Goal: Information Seeking & Learning: Learn about a topic

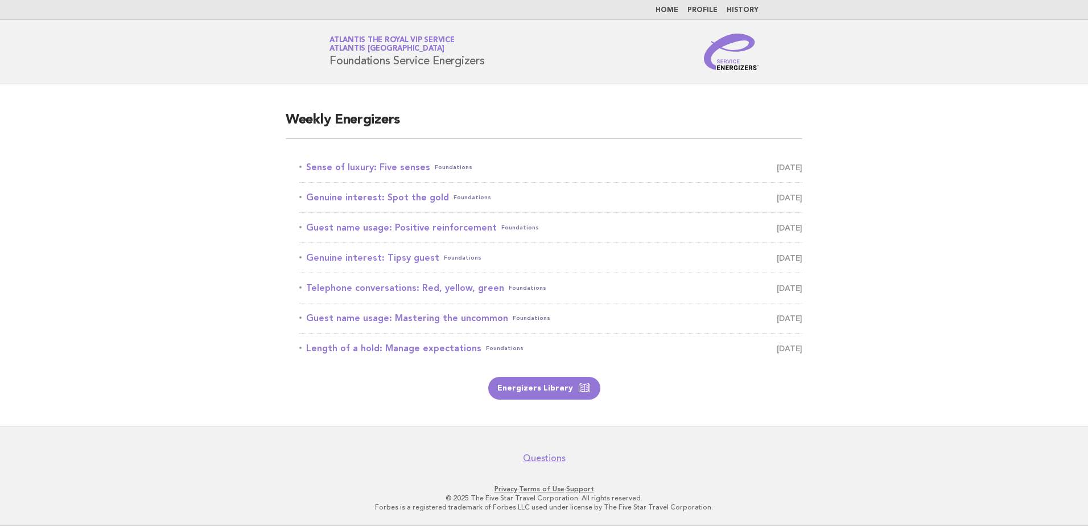
click at [108, 192] on main "Weekly Energizers Sense of luxury: Five senses Foundations [DATE] Genuine inter…" at bounding box center [544, 254] width 1088 height 341
click at [381, 166] on link "Sense of luxury: Five senses Foundations [DATE]" at bounding box center [550, 167] width 503 height 16
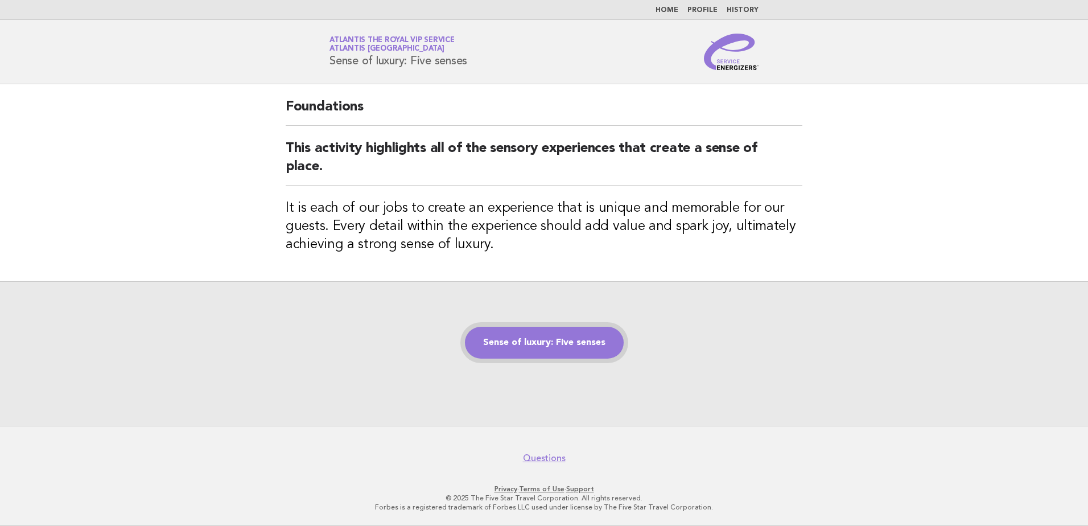
click at [569, 357] on link "Sense of luxury: Five senses" at bounding box center [544, 343] width 159 height 32
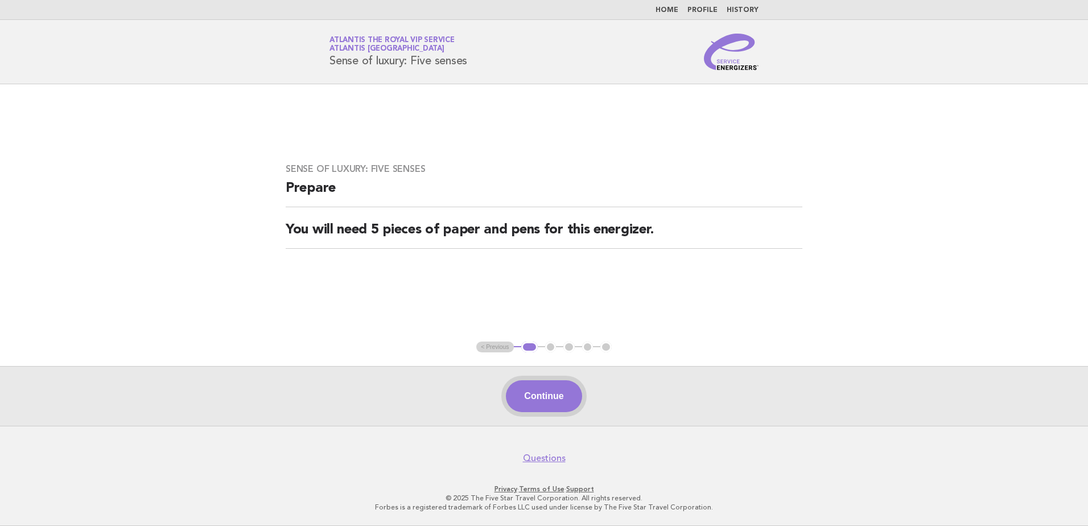
click at [551, 386] on button "Continue" at bounding box center [544, 396] width 76 height 32
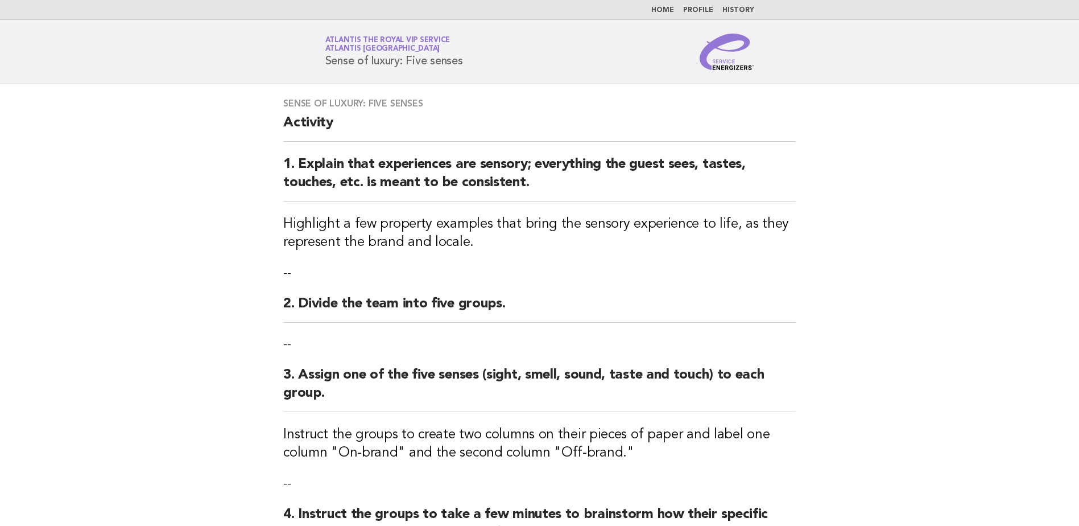
scroll to position [346, 0]
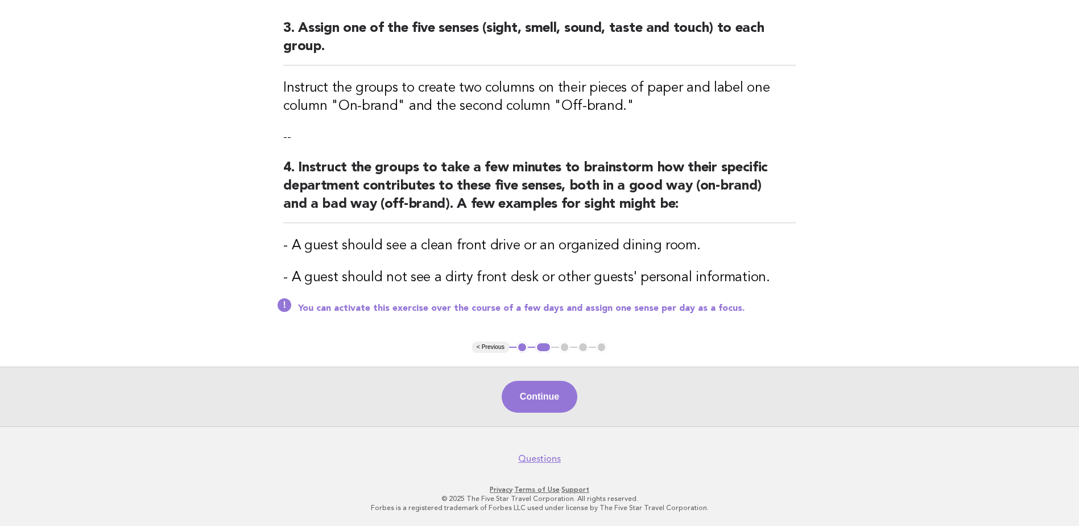
click at [524, 395] on button "Continue" at bounding box center [540, 397] width 76 height 32
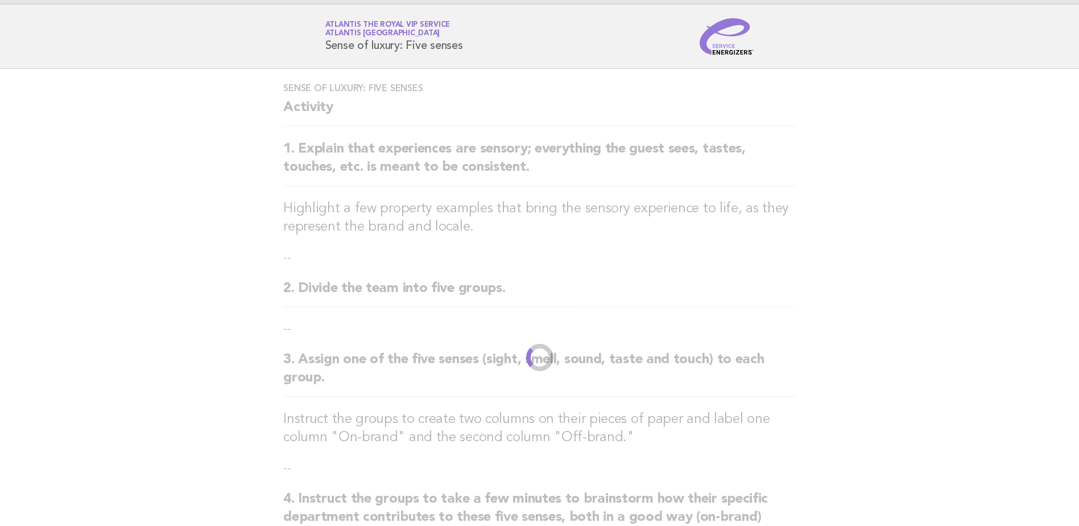
scroll to position [0, 0]
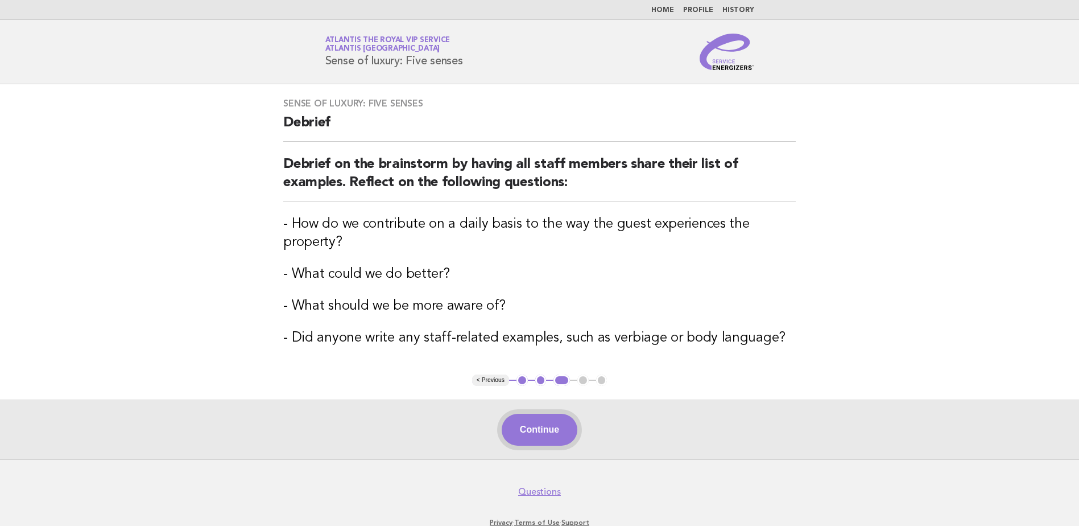
click at [552, 440] on button "Continue" at bounding box center [540, 430] width 76 height 32
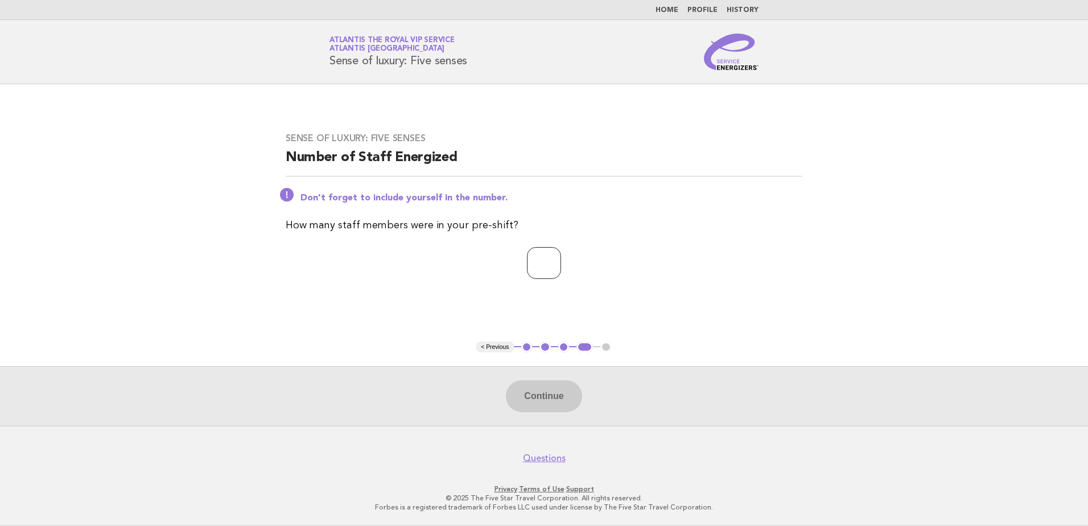
click at [549, 252] on input "number" at bounding box center [544, 263] width 34 height 32
type input "*"
click at [528, 399] on button "Continue" at bounding box center [544, 396] width 76 height 32
